Goal: Transaction & Acquisition: Download file/media

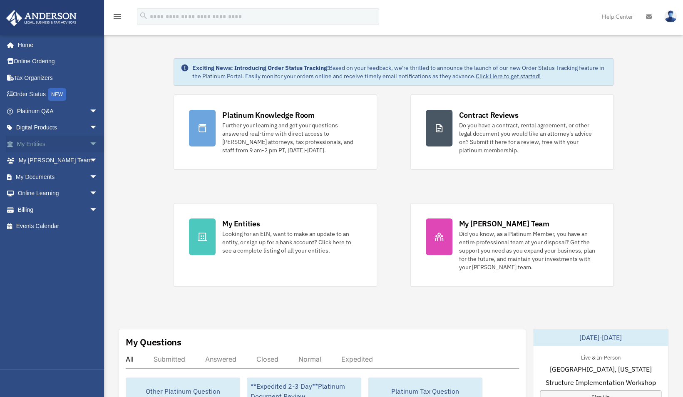
click at [35, 143] on link "My Entities arrow_drop_down" at bounding box center [58, 144] width 104 height 17
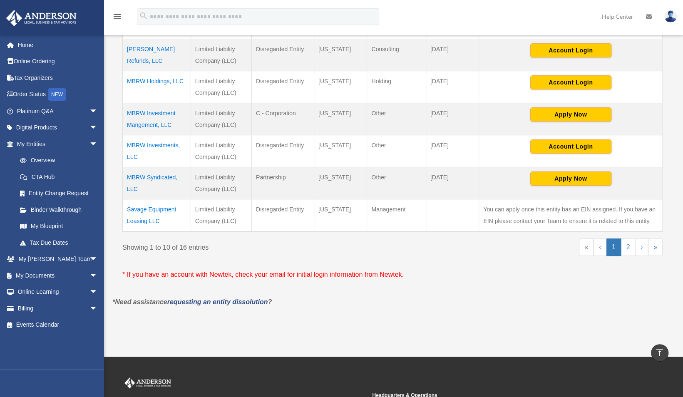
scroll to position [337, 0]
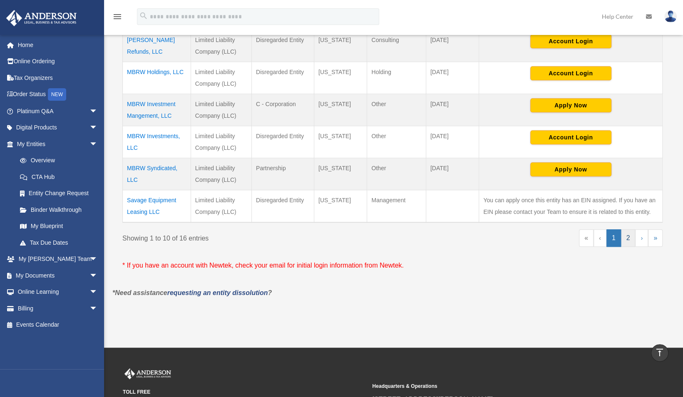
click at [627, 238] on link "2" at bounding box center [628, 237] width 15 height 17
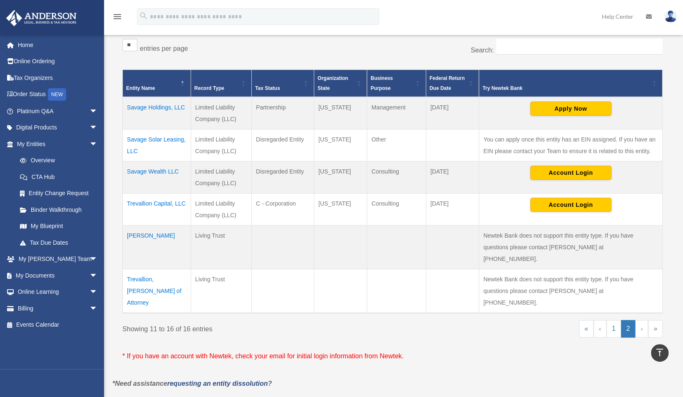
scroll to position [142, 0]
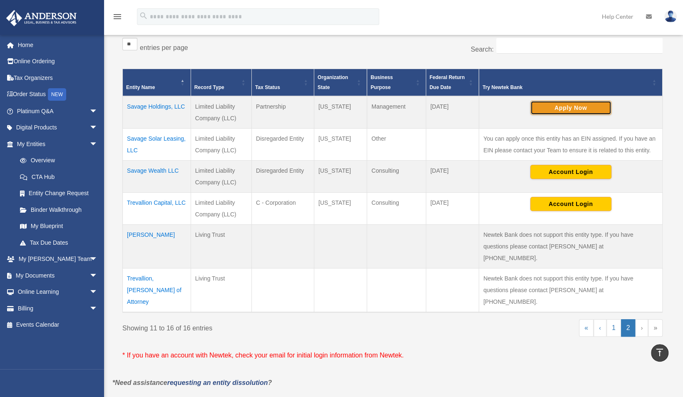
click at [565, 106] on button "Apply Now" at bounding box center [570, 108] width 81 height 14
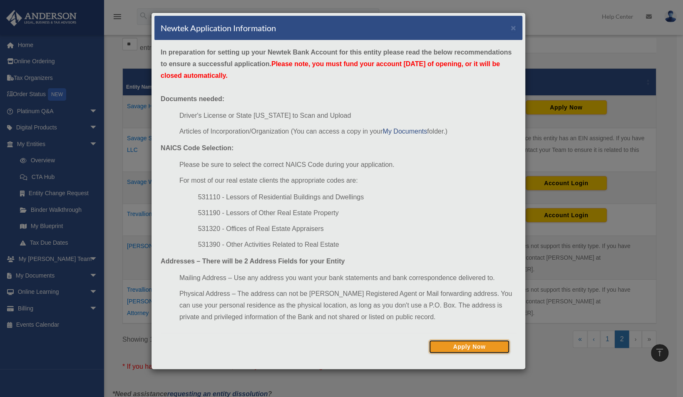
click at [463, 344] on button "Apply Now" at bounding box center [468, 346] width 81 height 14
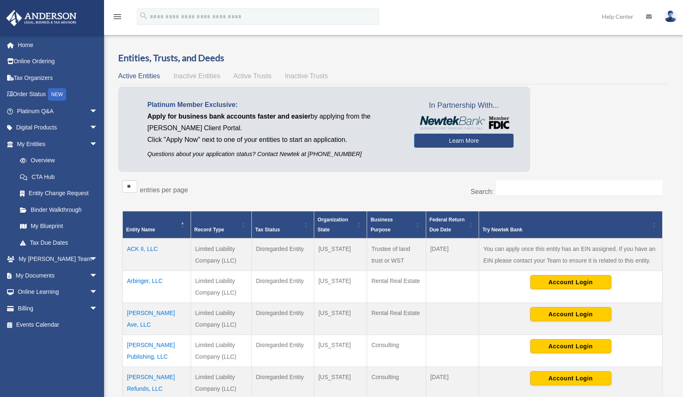
scroll to position [141, 0]
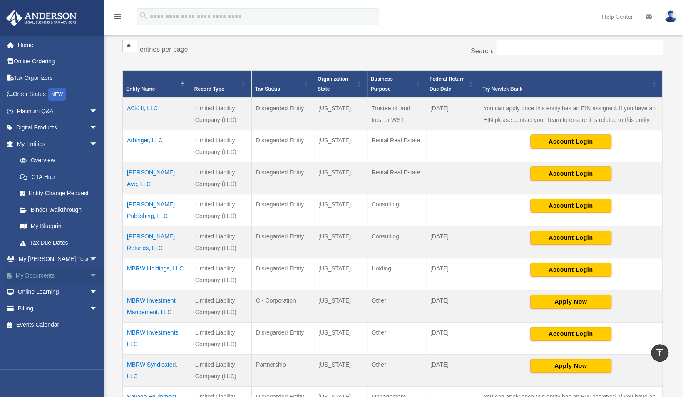
click at [46, 272] on link "My Documents arrow_drop_down" at bounding box center [58, 275] width 104 height 17
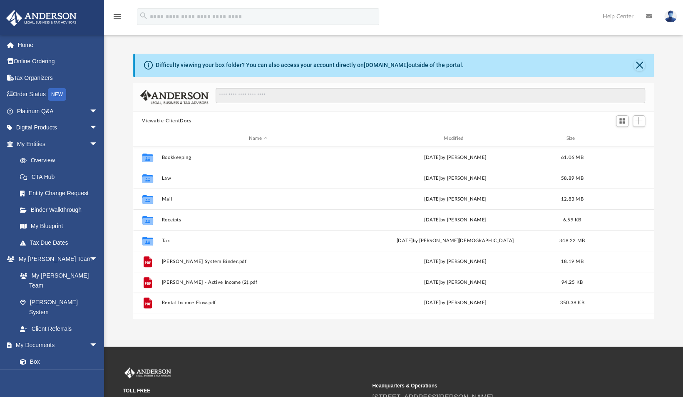
scroll to position [183, 514]
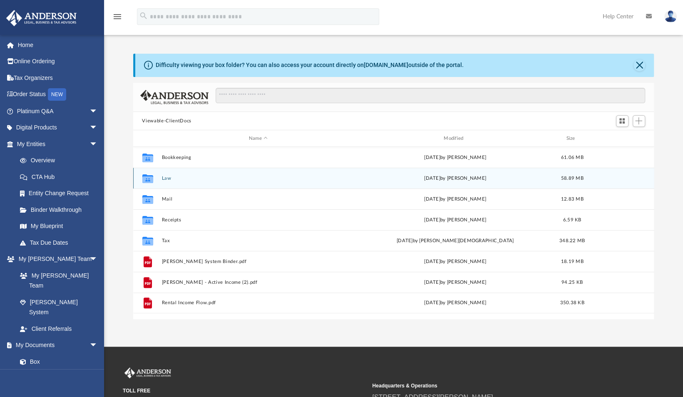
click at [169, 178] on button "Law" at bounding box center [257, 178] width 193 height 5
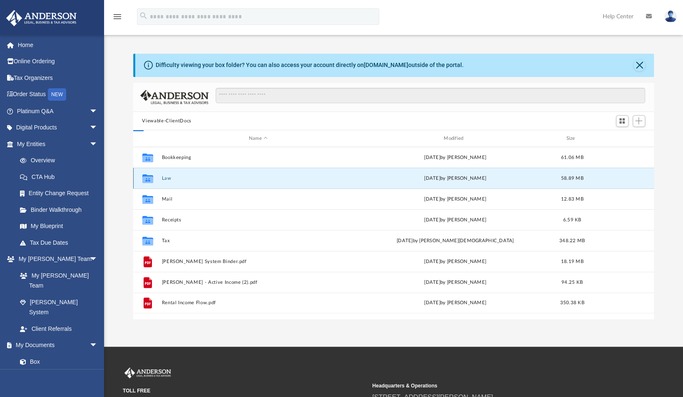
click at [169, 178] on button "Law" at bounding box center [257, 178] width 193 height 5
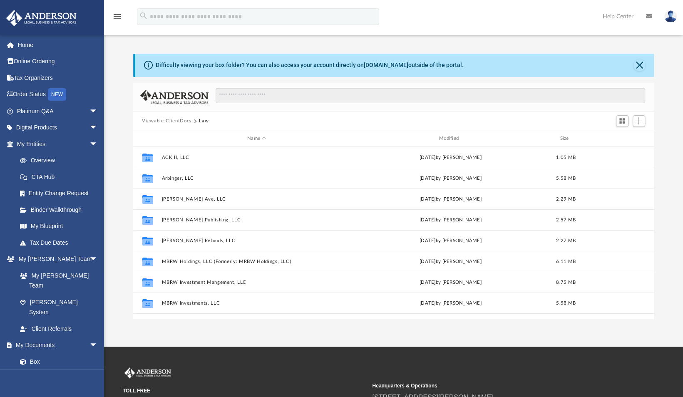
scroll to position [118, 0]
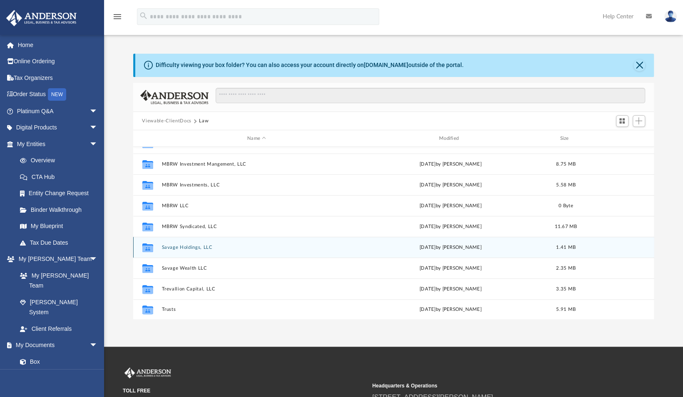
click at [288, 247] on button "Savage Holdings, LLC" at bounding box center [256, 247] width 190 height 5
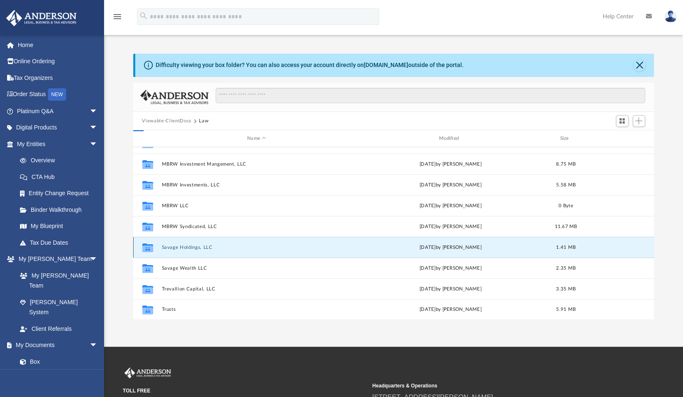
click at [288, 247] on button "Savage Holdings, LLC" at bounding box center [256, 247] width 190 height 5
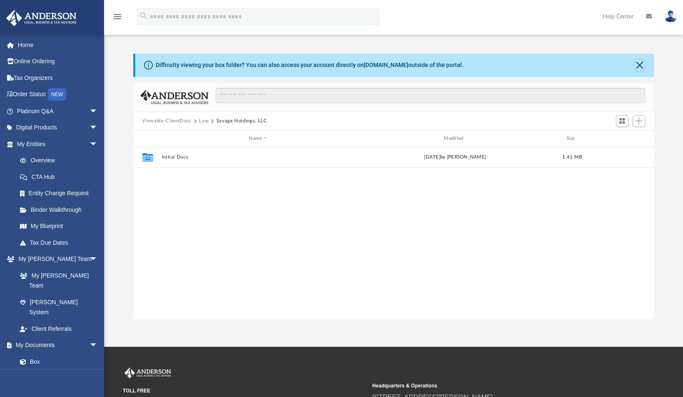
scroll to position [0, 0]
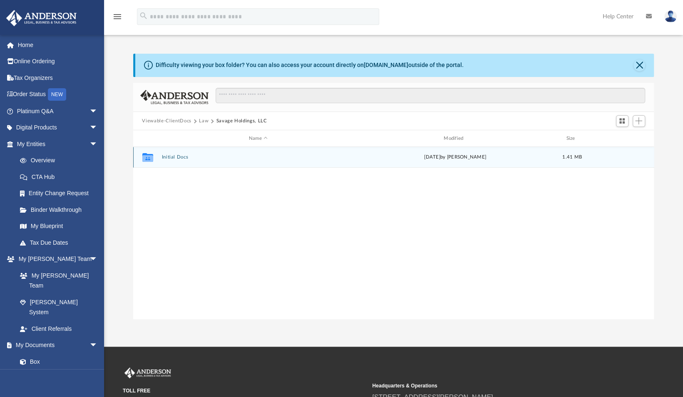
click at [180, 157] on button "Initial Docs" at bounding box center [257, 157] width 193 height 5
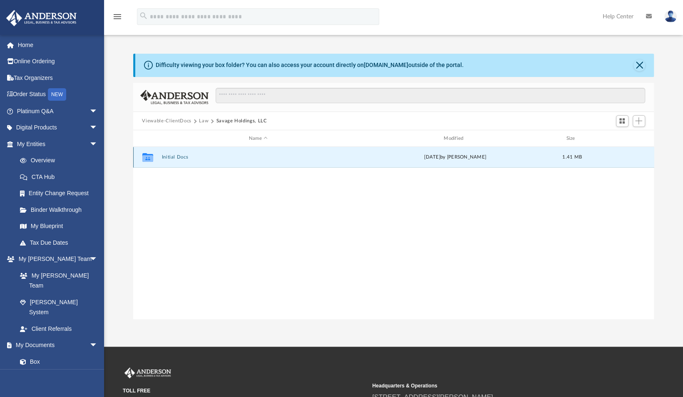
click at [180, 157] on button "Initial Docs" at bounding box center [257, 157] width 193 height 5
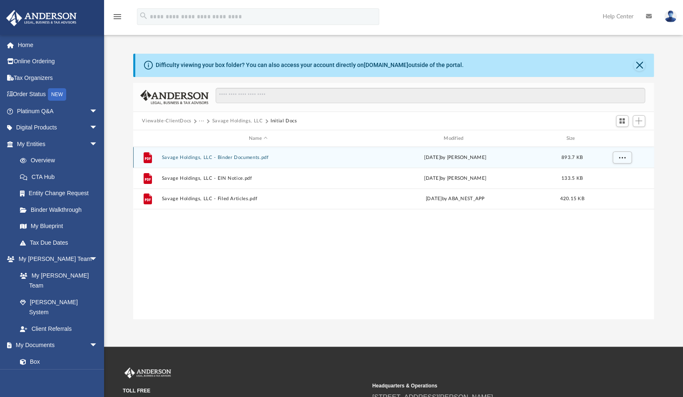
click at [253, 161] on div "File Savage Holdings, LLC - Binder Documents.pdf [DATE] by [PERSON_NAME] 893.7 …" at bounding box center [393, 157] width 521 height 21
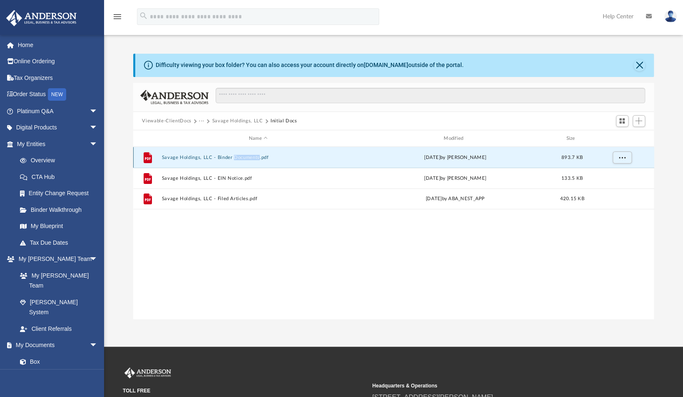
click at [253, 161] on div "File Savage Holdings, LLC - Binder Documents.pdf [DATE] by [PERSON_NAME] 893.7 …" at bounding box center [393, 157] width 521 height 21
drag, startPoint x: 253, startPoint y: 161, endPoint x: 241, endPoint y: 156, distance: 12.9
click at [241, 156] on button "Savage Holdings, LLC - Binder Documents.pdf" at bounding box center [257, 157] width 193 height 5
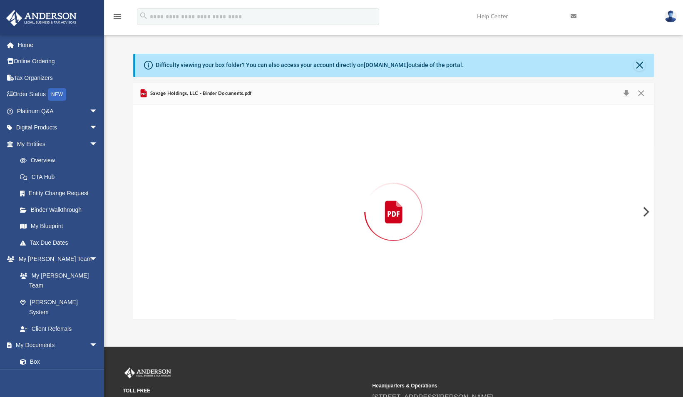
click at [241, 156] on div "Preview" at bounding box center [393, 211] width 521 height 215
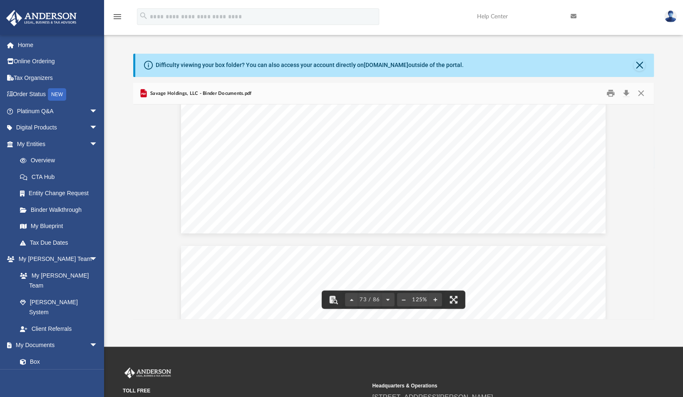
scroll to position [40862, 0]
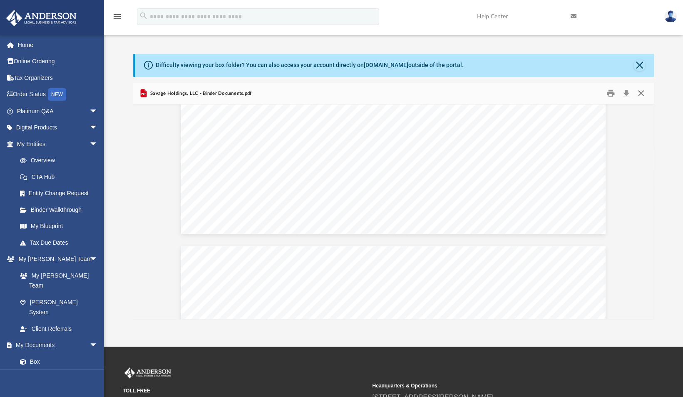
click at [643, 96] on button "Close" at bounding box center [640, 93] width 15 height 13
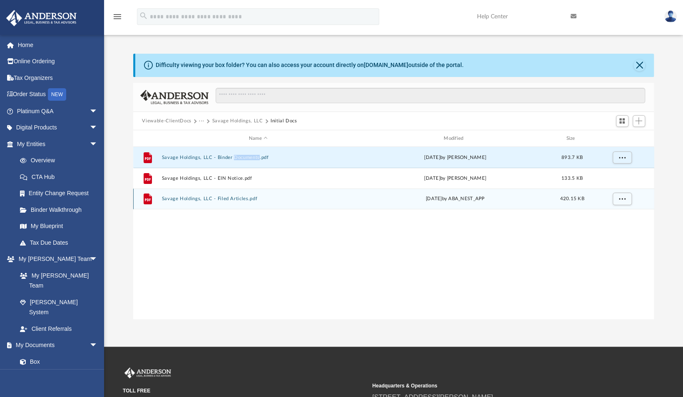
click at [223, 201] on button "Savage Holdings, LLC - Filed Articles.pdf" at bounding box center [257, 198] width 193 height 5
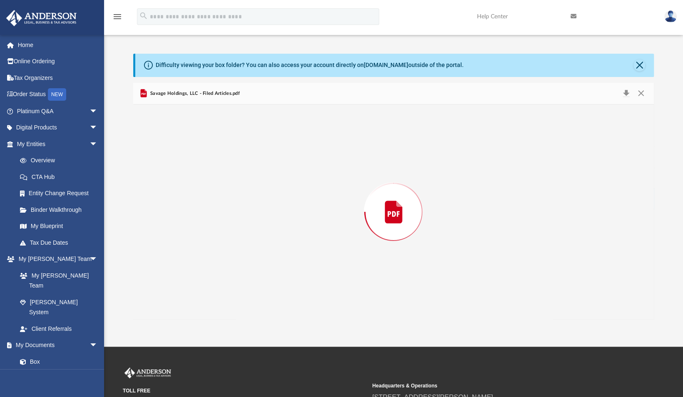
click at [223, 201] on div "Preview" at bounding box center [393, 211] width 521 height 215
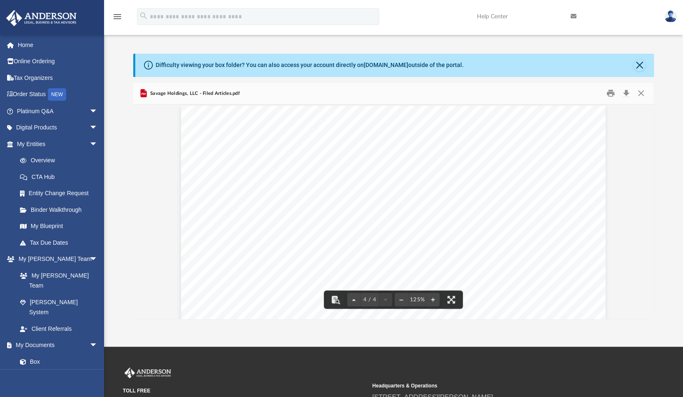
scroll to position [1877, 0]
click at [627, 94] on button "Download" at bounding box center [626, 93] width 15 height 13
click at [641, 92] on button "Close" at bounding box center [640, 93] width 15 height 13
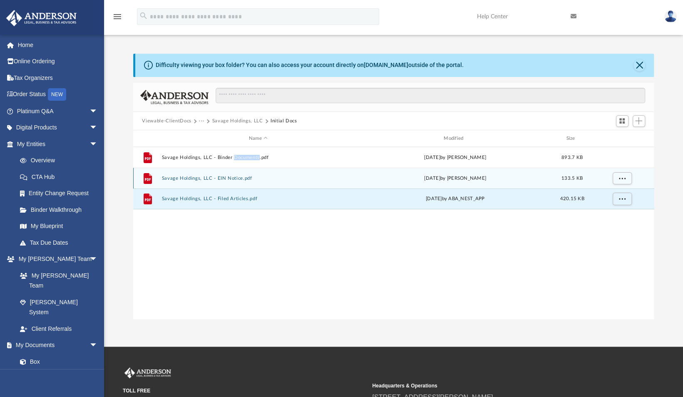
click at [208, 176] on button "Savage Holdings, LLC - EIN Notice.pdf" at bounding box center [257, 178] width 193 height 5
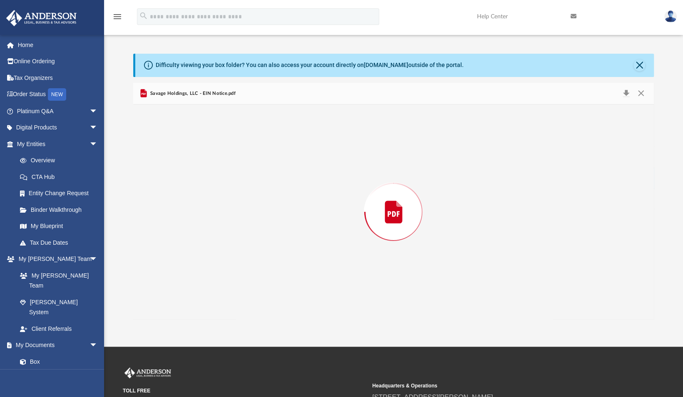
click at [208, 176] on div "Preview" at bounding box center [393, 211] width 521 height 215
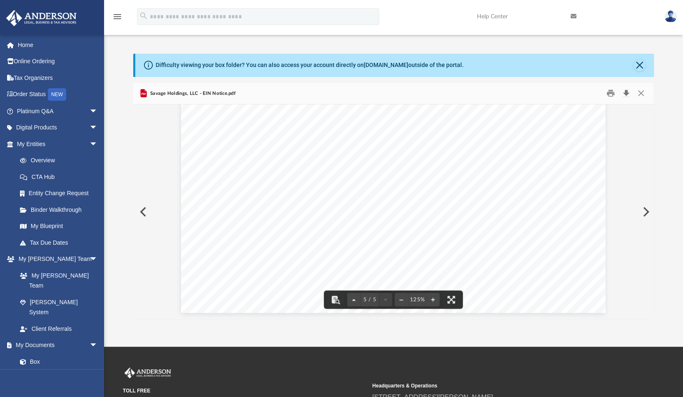
click at [625, 90] on button "Download" at bounding box center [626, 93] width 15 height 13
click at [640, 89] on button "Close" at bounding box center [640, 93] width 15 height 13
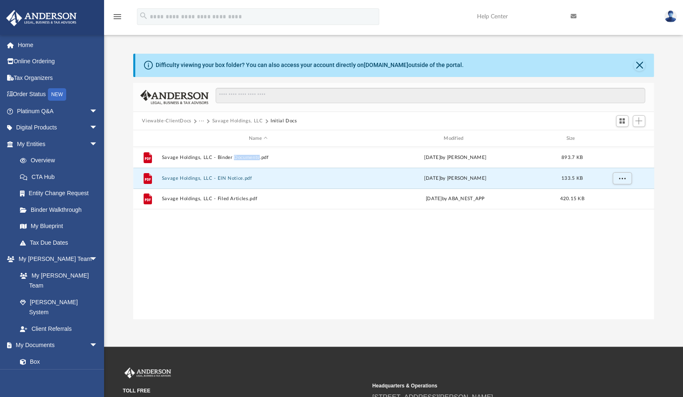
click at [237, 119] on button "Savage Holdings, LLC" at bounding box center [237, 120] width 51 height 7
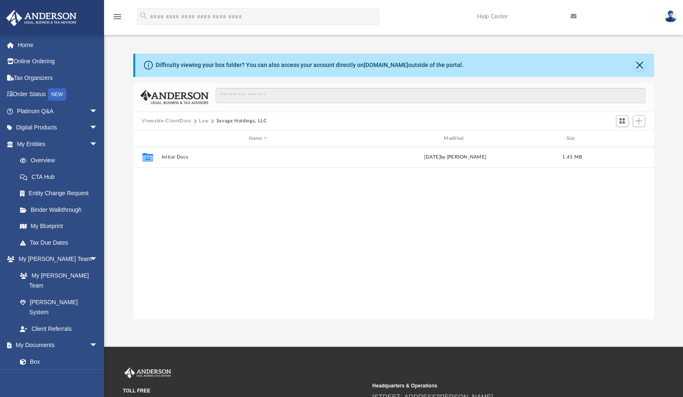
click at [203, 119] on button "Law" at bounding box center [204, 120] width 10 height 7
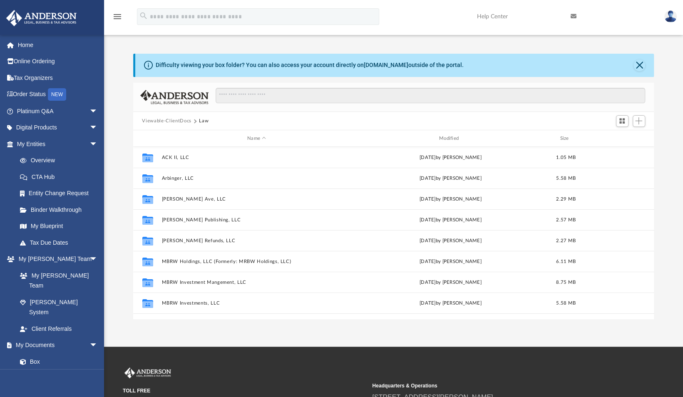
scroll to position [118, 0]
